Goal: Find specific page/section: Find specific page/section

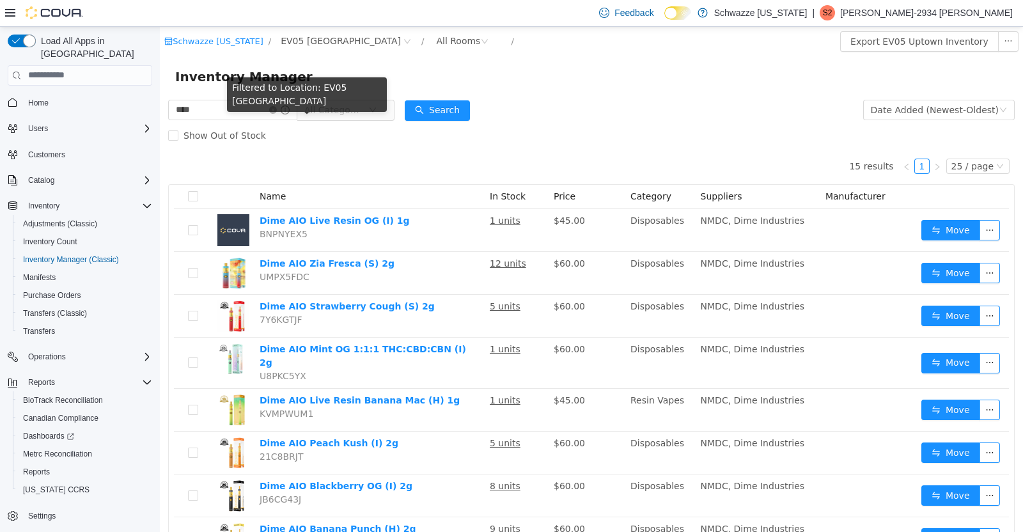
click at [271, 97] on div "Filtered to Location: EV05 Uptown" at bounding box center [307, 94] width 160 height 35
click at [287, 99] on div "Filtered to Location: EV05 Uptown" at bounding box center [307, 97] width 160 height 40
click at [277, 109] on icon "icon: close-circle" at bounding box center [273, 110] width 8 height 8
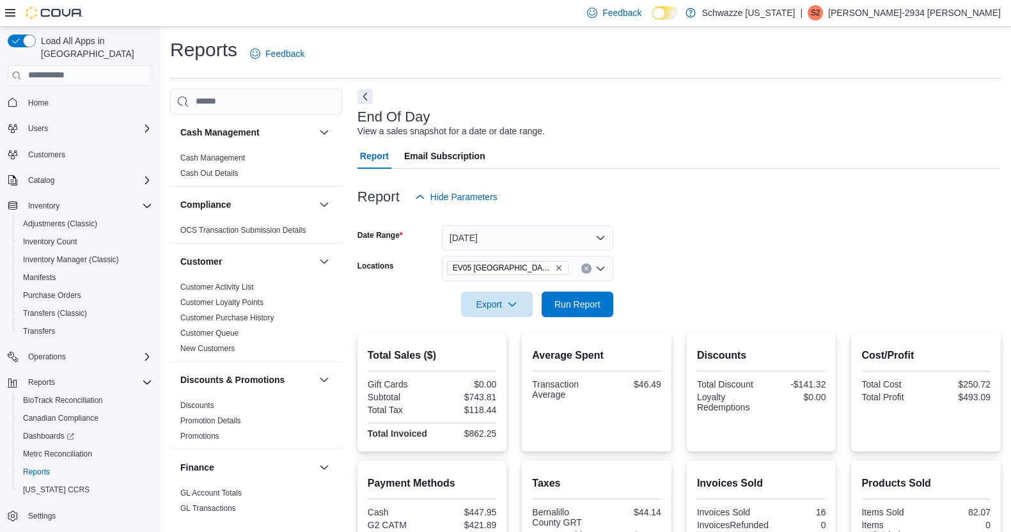
scroll to position [198, 0]
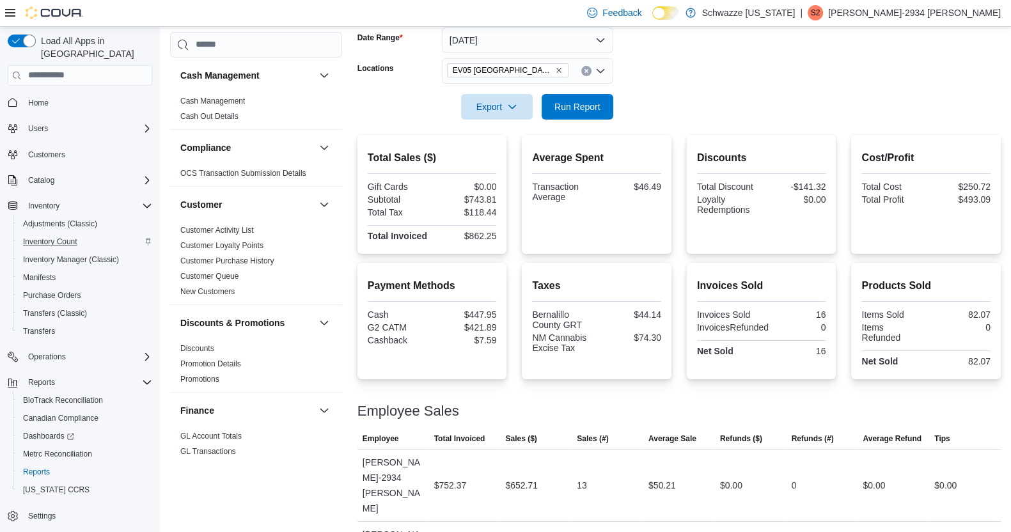
click at [93, 234] on div "Inventory Count" at bounding box center [85, 241] width 134 height 15
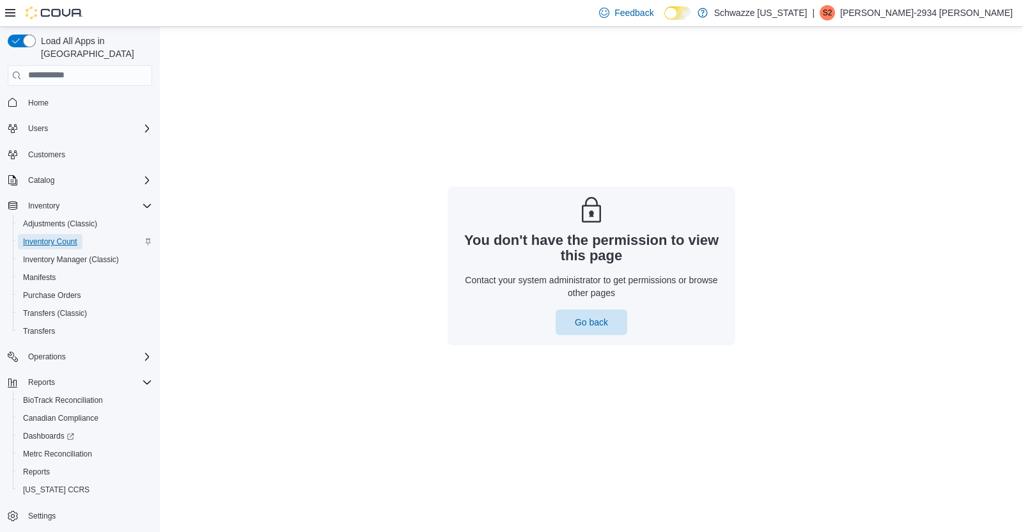
click at [55, 237] on span "Inventory Count" at bounding box center [50, 242] width 54 height 10
click at [614, 329] on span "Go back" at bounding box center [592, 322] width 56 height 26
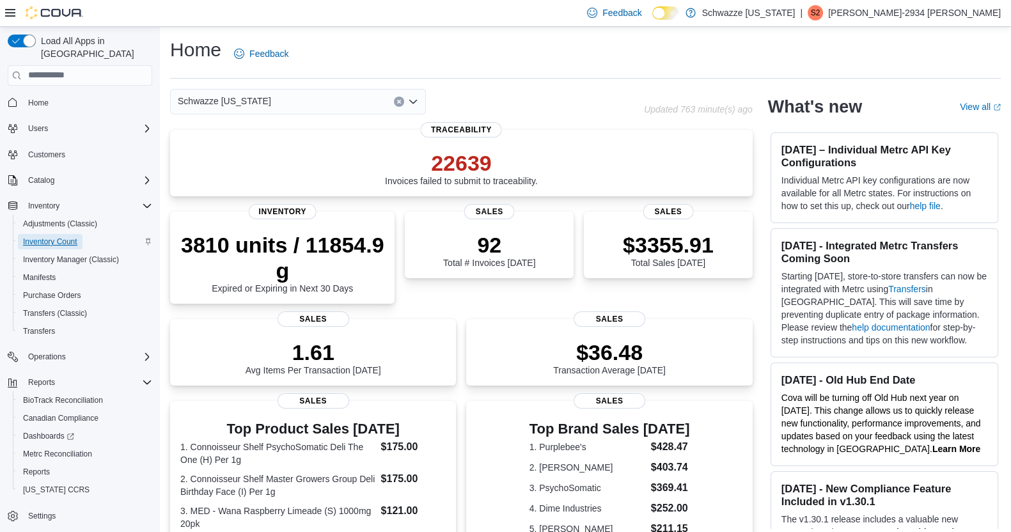
click at [74, 234] on span "Inventory Count" at bounding box center [50, 241] width 54 height 15
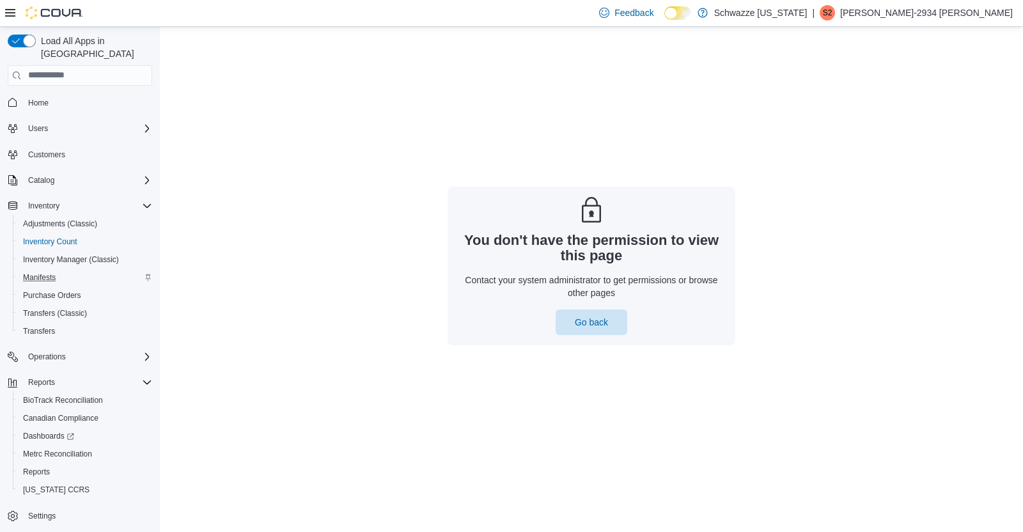
click at [94, 270] on div "Manifests" at bounding box center [85, 277] width 134 height 15
